Goal: Task Accomplishment & Management: Use online tool/utility

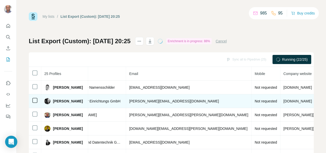
scroll to position [0, 188]
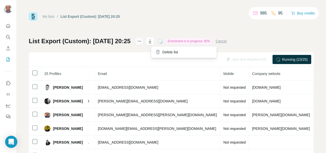
click at [142, 41] on icon "actions" at bounding box center [139, 41] width 5 height 5
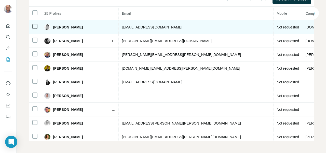
click at [277, 27] on span "Not requested" at bounding box center [288, 27] width 22 height 4
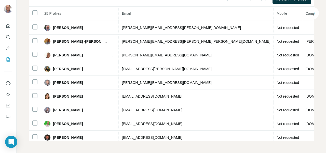
scroll to position [226, 188]
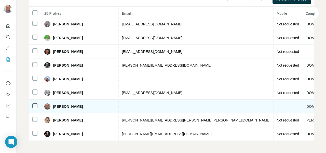
click at [274, 104] on td at bounding box center [288, 107] width 29 height 14
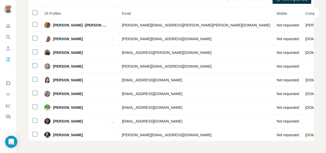
scroll to position [0, 188]
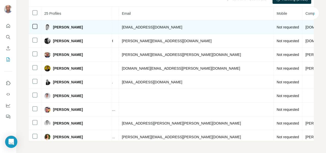
click at [277, 27] on span "Not requested" at bounding box center [288, 27] width 22 height 4
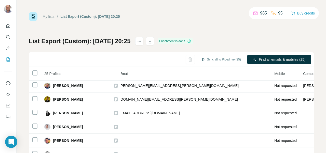
scroll to position [29, 200]
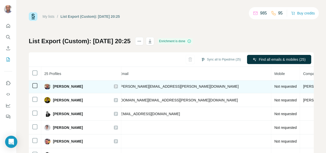
click at [275, 86] on span "Not requested" at bounding box center [286, 87] width 22 height 4
click at [275, 87] on span "Not requested" at bounding box center [286, 87] width 22 height 4
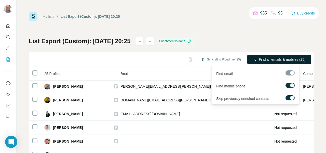
click at [281, 60] on span "Find all emails & mobiles (25)" at bounding box center [282, 59] width 47 height 5
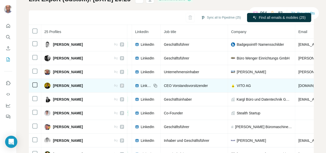
scroll to position [1, 34]
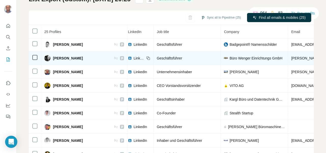
click at [242, 58] on span "Büro Wenger Einrichtungs GmbH" at bounding box center [256, 58] width 53 height 5
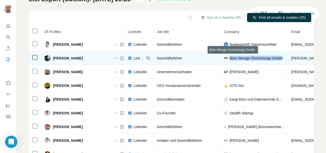
click at [242, 58] on span "Büro Wenger Einrichtungs GmbH" at bounding box center [256, 58] width 53 height 5
click at [242, 59] on span "Büro Wenger Einrichtungs GmbH" at bounding box center [256, 58] width 53 height 5
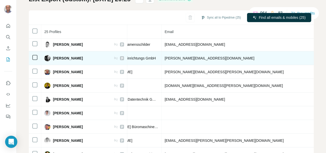
scroll to position [1, 168]
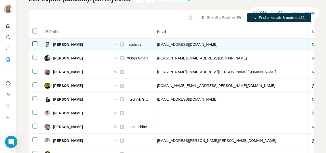
click at [312, 45] on span "Not requested" at bounding box center [323, 45] width 22 height 4
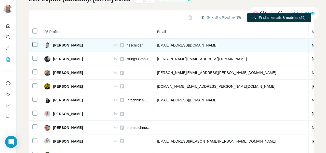
scroll to position [0, 212]
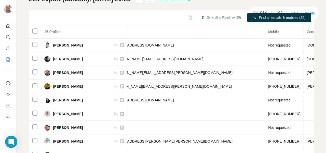
click at [319, 22] on div "My lists / List Export (Custom): [DATE] 20:25 964 83 Buy credits List Export (C…" at bounding box center [172, 76] width 310 height 153
click at [222, 17] on button "Sync all to Pipedrive (25)" at bounding box center [221, 18] width 47 height 8
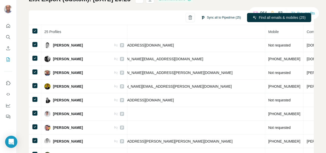
click at [209, 18] on button "Sync all to Pipedrive (25)" at bounding box center [221, 18] width 47 height 8
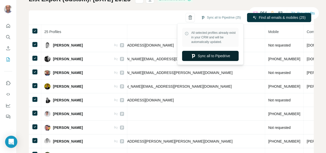
click at [206, 56] on button "Sync all to Pipedrive" at bounding box center [210, 56] width 57 height 10
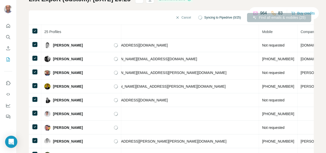
scroll to position [0, 206]
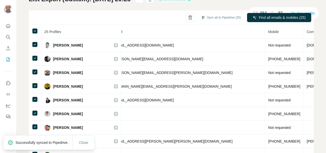
click at [30, 142] on p "Successfully synced to Pipedrive." at bounding box center [44, 142] width 57 height 5
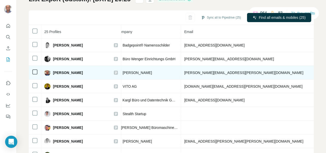
scroll to position [0, 137]
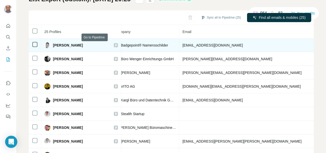
click at [114, 45] on icon at bounding box center [115, 45] width 3 height 4
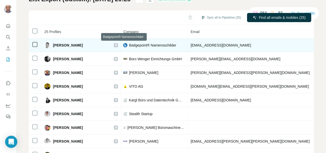
scroll to position [0, 128]
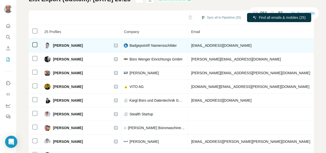
click at [129, 46] on span "Badgepoint® Namensschilder" at bounding box center [152, 45] width 47 height 5
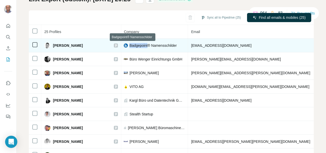
click at [129, 46] on span "Badgepoint® Namensschilder" at bounding box center [152, 45] width 47 height 5
click at [141, 45] on span "Badgepoint® Namensschilder" at bounding box center [152, 45] width 47 height 5
drag, startPoint x: 159, startPoint y: 45, endPoint x: 109, endPoint y: 45, distance: 50.0
click at [124, 45] on div "Badgepoint® Namensschilder" at bounding box center [154, 45] width 61 height 5
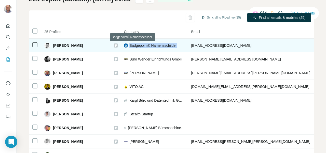
copy span "Badgepoint® Namensschilder"
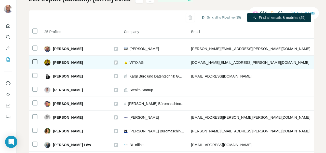
scroll to position [25, 128]
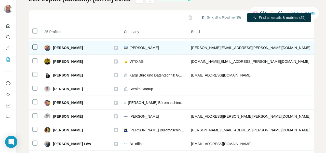
click at [129, 47] on span "[PERSON_NAME]" at bounding box center [143, 47] width 29 height 5
copy span "[PERSON_NAME]"
click at [114, 48] on icon at bounding box center [115, 48] width 3 height 4
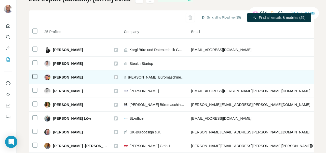
scroll to position [54, 128]
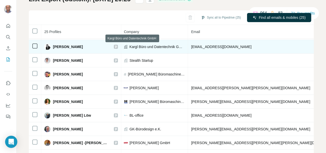
click at [131, 46] on span "Kargl Büro und Datentechnik GmbH" at bounding box center [156, 46] width 55 height 5
copy span "Kargl Büro und Datentechnik GmbH"
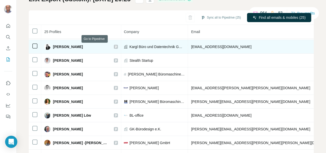
click at [115, 47] on icon at bounding box center [116, 47] width 2 height 3
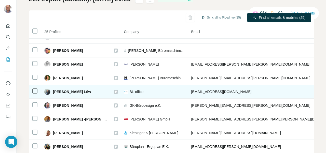
scroll to position [81, 127]
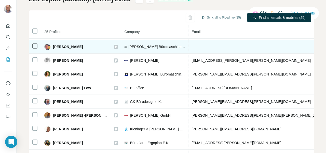
click at [115, 46] on icon at bounding box center [116, 47] width 2 height 3
click at [131, 46] on span "[PERSON_NAME] Büromaschinen HandelsgmbH & CoKG" at bounding box center [156, 46] width 57 height 5
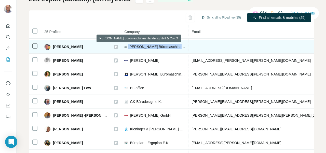
click at [131, 46] on span "[PERSON_NAME] Büromaschinen HandelsgmbH & CoKG" at bounding box center [156, 46] width 57 height 5
copy span "[PERSON_NAME] Büromaschinen HandelsgmbH & CoKG"
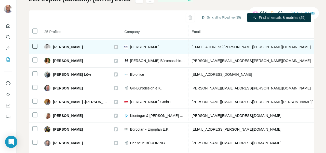
scroll to position [106, 127]
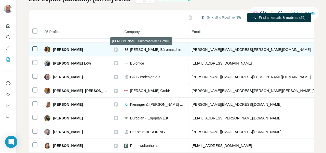
click at [134, 50] on span "[PERSON_NAME] Büromaschinen GmbH" at bounding box center [157, 49] width 55 height 5
copy span "[PERSON_NAME] Büromaschinen GmbH"
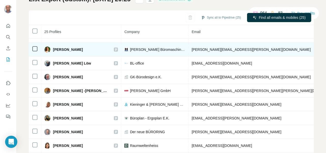
click at [115, 50] on icon at bounding box center [116, 49] width 2 height 3
click at [130, 50] on span "[PERSON_NAME] Büromaschinen GmbH" at bounding box center [157, 49] width 55 height 5
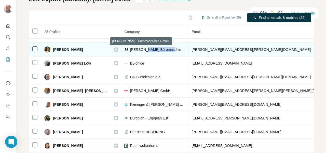
click at [130, 50] on span "[PERSON_NAME] Büromaschinen GmbH" at bounding box center [157, 49] width 55 height 5
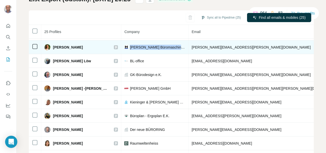
scroll to position [109, 127]
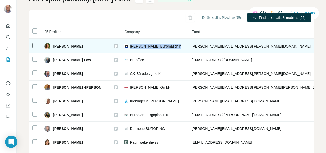
copy span "[PERSON_NAME] Büromaschinen GmbH"
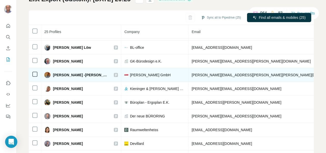
scroll to position [122, 128]
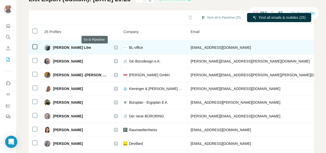
click at [114, 47] on icon at bounding box center [115, 48] width 3 height 4
click at [129, 47] on span "BL-office" at bounding box center [136, 47] width 14 height 5
copy span "BL-office"
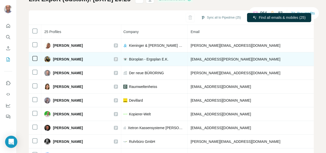
scroll to position [164, 128]
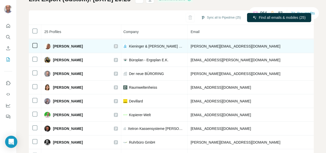
click at [145, 45] on span "Kieninger & [PERSON_NAME] GmbH" at bounding box center [156, 46] width 55 height 5
copy span "Kieninger & [PERSON_NAME] GmbH"
click at [114, 45] on icon at bounding box center [115, 46] width 3 height 4
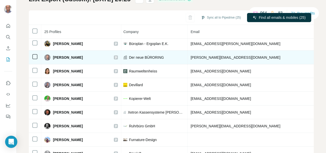
scroll to position [178, 128]
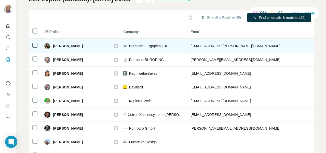
click at [129, 45] on span "Büroplan - Ergoplan E.K." at bounding box center [149, 46] width 40 height 5
copy span "Büroplan - Ergoplan E.K."
click at [114, 45] on icon at bounding box center [115, 46] width 3 height 4
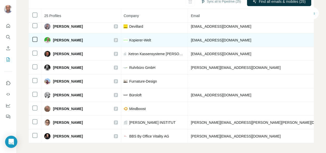
scroll to position [60, 0]
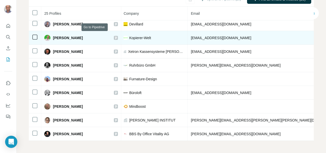
click at [114, 36] on icon at bounding box center [115, 38] width 3 height 4
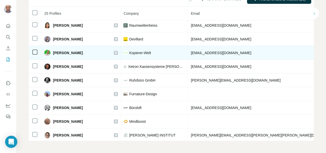
scroll to position [219, 128]
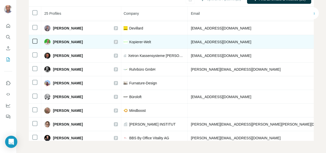
click at [129, 41] on span "Kopierer-Welt" at bounding box center [140, 42] width 22 height 5
copy span "Kopierer-Welt"
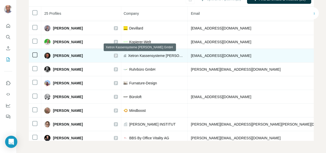
click at [138, 56] on span "Xetron Kassensysteme [PERSON_NAME] GmbH" at bounding box center [156, 55] width 56 height 5
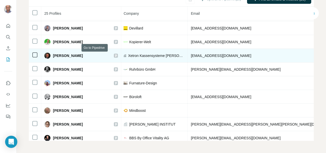
click at [114, 56] on icon at bounding box center [115, 56] width 3 height 4
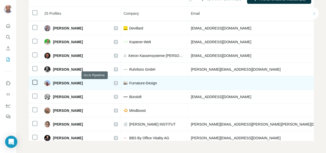
click at [114, 82] on icon at bounding box center [115, 83] width 3 height 4
click at [129, 82] on span "Furnature-Design" at bounding box center [143, 83] width 28 height 5
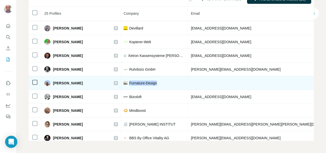
click at [129, 82] on span "Furnature-Design" at bounding box center [143, 83] width 28 height 5
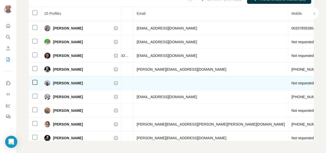
scroll to position [219, 206]
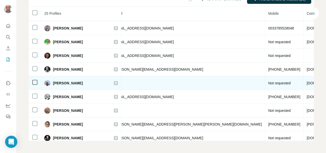
click at [307, 84] on span "[DOMAIN_NAME]" at bounding box center [321, 83] width 29 height 4
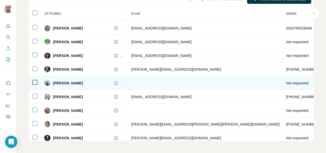
scroll to position [226, 188]
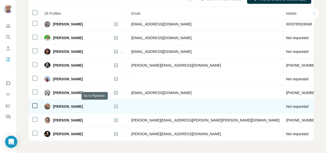
click at [115, 106] on icon at bounding box center [116, 107] width 2 height 3
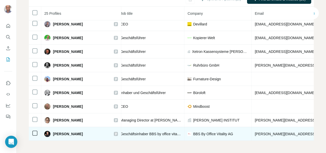
scroll to position [226, 72]
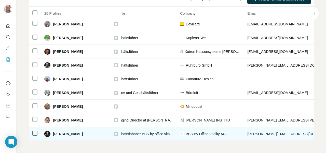
click at [186, 132] on span "BBS By Office Vitality AG" at bounding box center [206, 134] width 40 height 5
click at [114, 132] on icon at bounding box center [115, 134] width 3 height 4
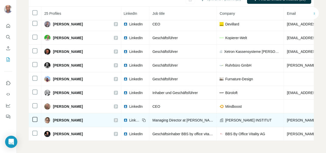
scroll to position [226, 0]
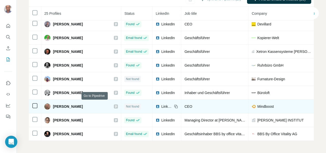
click at [114, 105] on icon at bounding box center [115, 107] width 3 height 4
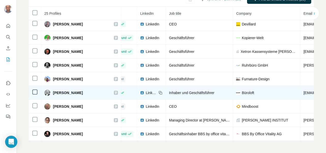
scroll to position [226, 16]
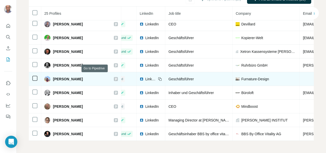
click at [115, 78] on icon at bounding box center [116, 79] width 2 height 3
